Goal: Task Accomplishment & Management: Use online tool/utility

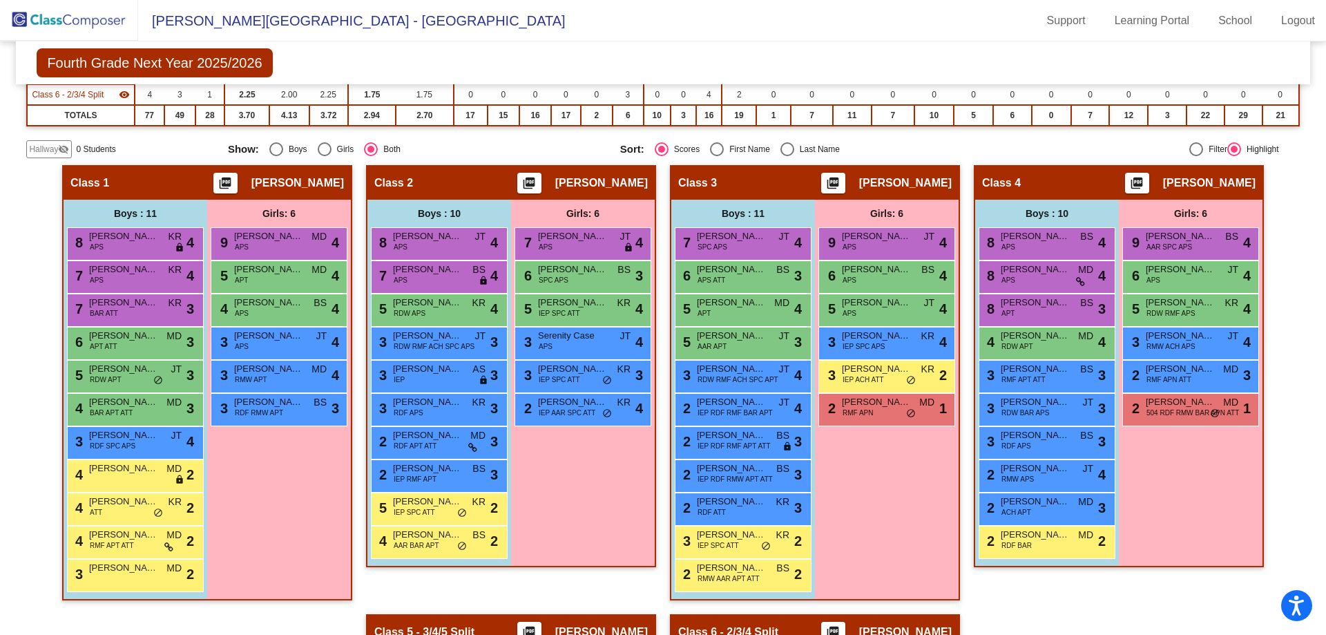
scroll to position [276, 0]
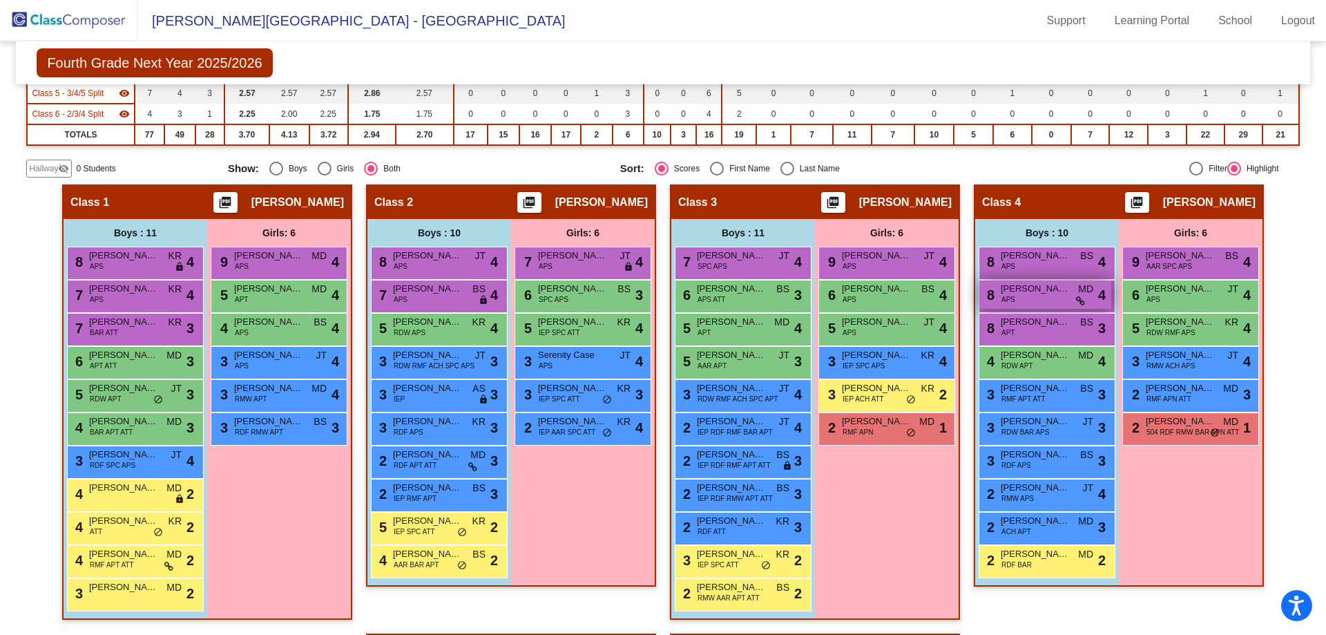
click at [1029, 299] on div "8 [PERSON_NAME] APS MD lock do_not_disturb_alt 4" at bounding box center [1045, 294] width 132 height 28
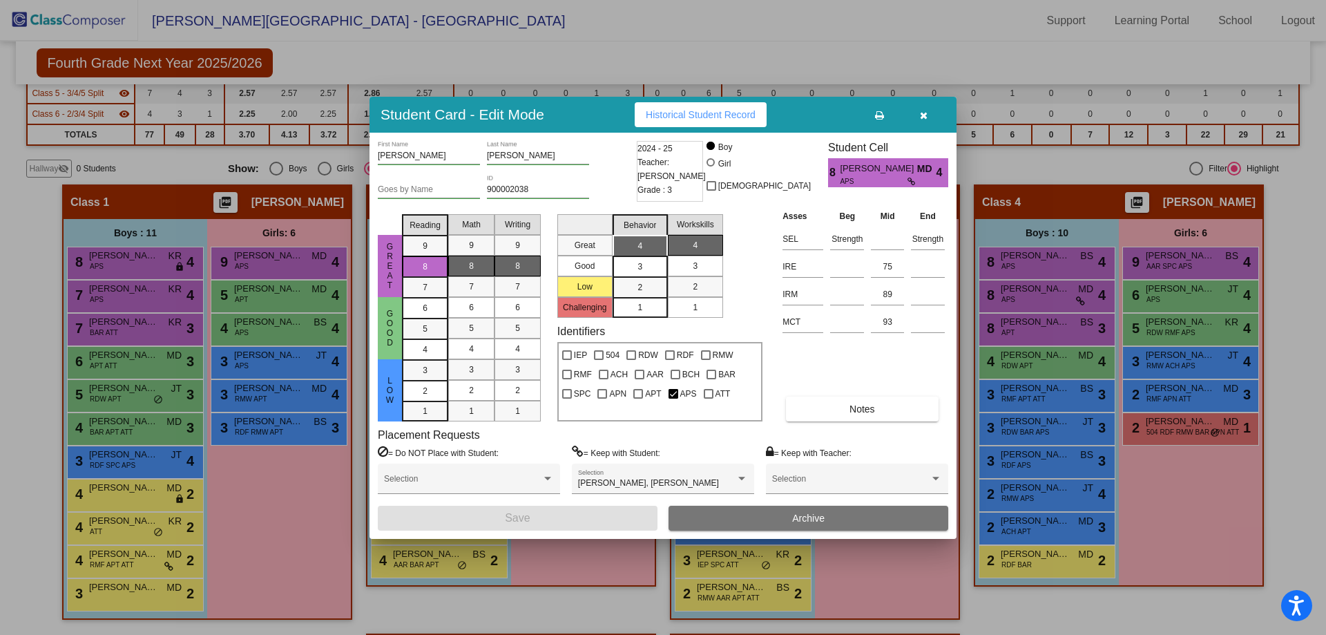
click at [1159, 519] on div at bounding box center [663, 317] width 1326 height 635
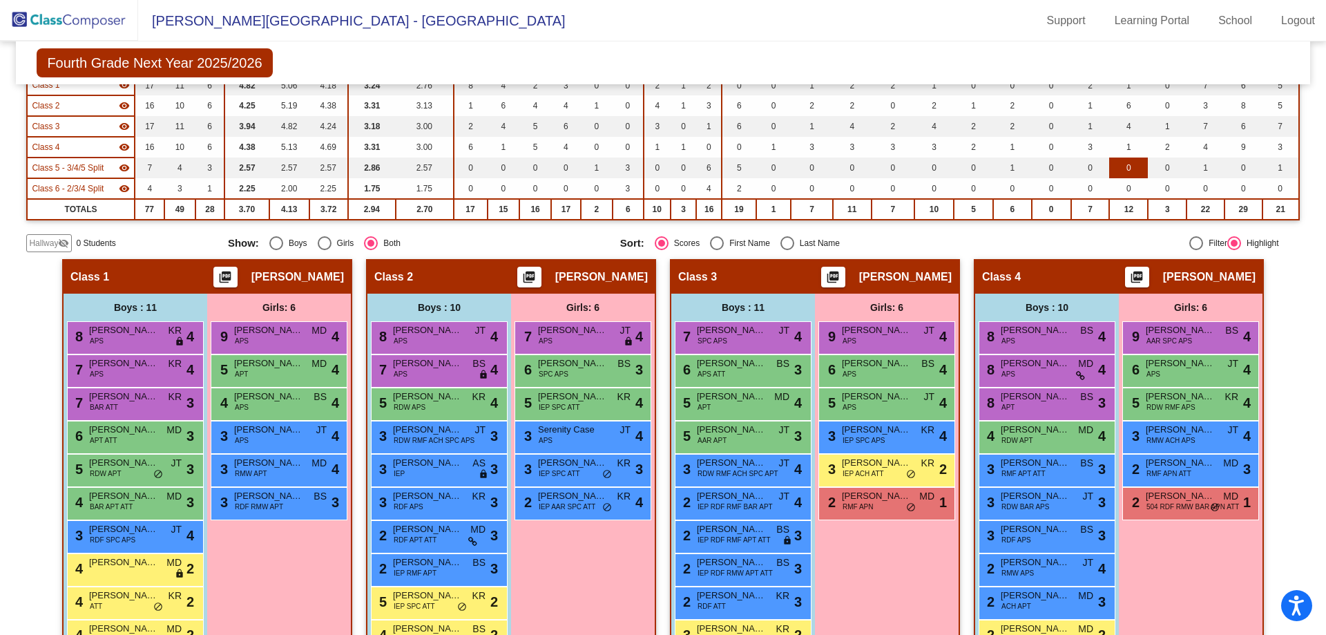
scroll to position [0, 0]
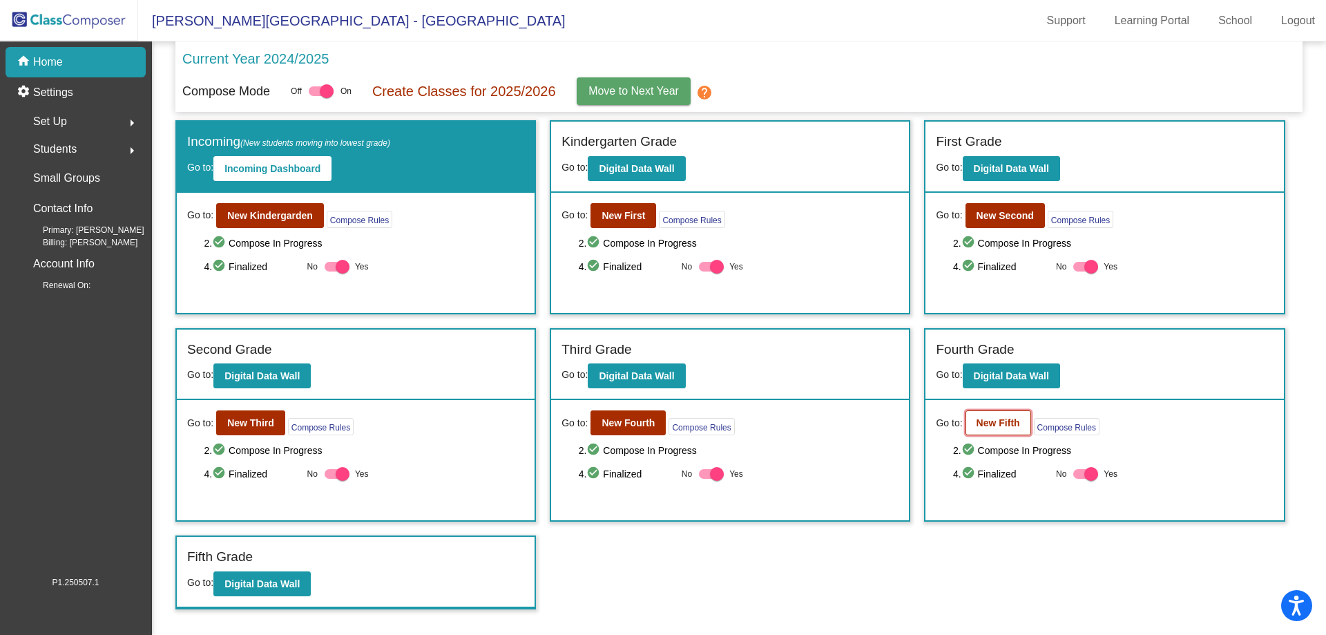
click at [1010, 418] on b "New Fifth" at bounding box center [998, 422] width 44 height 11
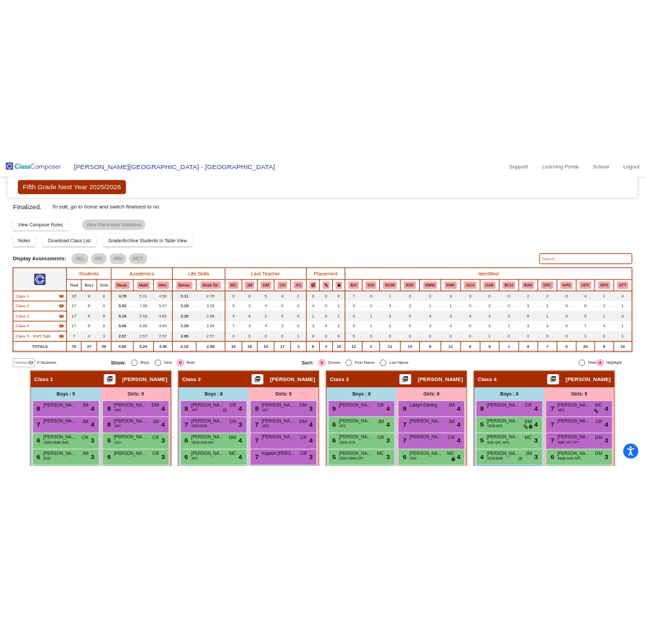
scroll to position [138, 0]
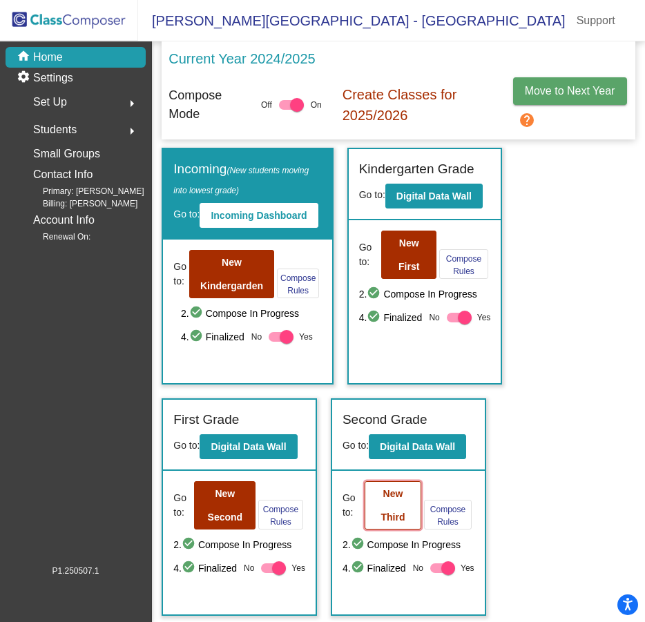
click at [398, 508] on button "New Third" at bounding box center [393, 505] width 57 height 48
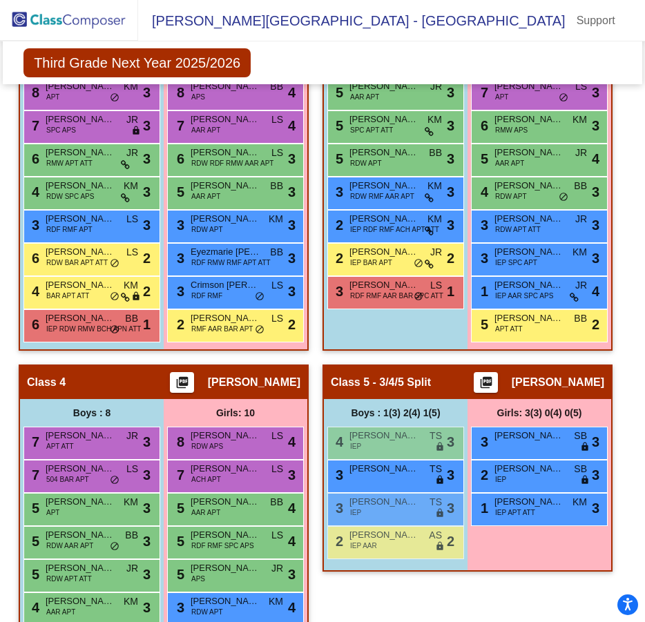
scroll to position [967, 0]
